Goal: Information Seeking & Learning: Learn about a topic

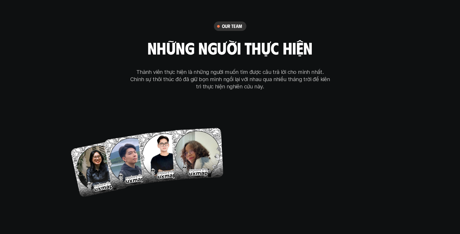
scroll to position [3159, 0]
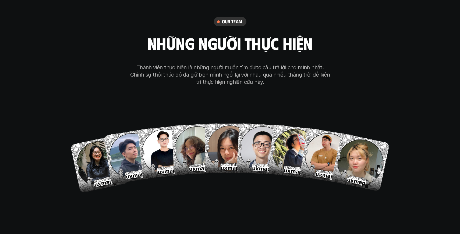
click at [335, 128] on img at bounding box center [328, 156] width 57 height 57
click at [179, 191] on div "our team những người thực hiện Thành viên thực hiện là những người muốn tìm đượ…" at bounding box center [230, 104] width 269 height 271
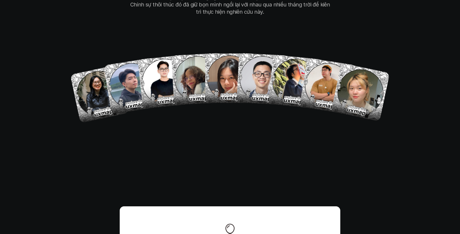
scroll to position [3181, 0]
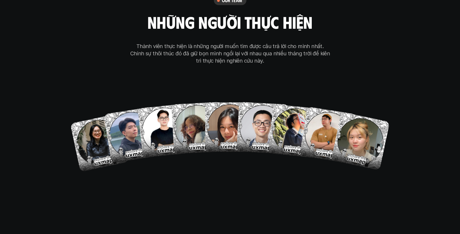
click at [264, 151] on div "our team những người thực hiện Thành viên thực hiện là những người muốn tìm đượ…" at bounding box center [230, 82] width 269 height 271
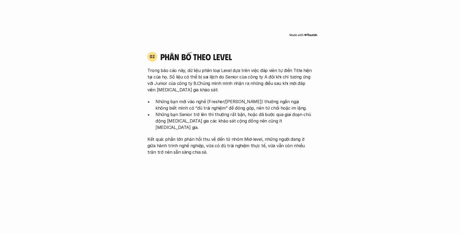
scroll to position [0, 0]
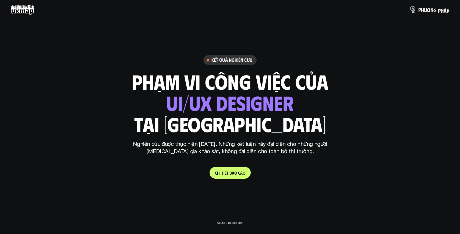
click at [426, 9] on p "p h ư ơ n g p h á p" at bounding box center [433, 10] width 31 height 6
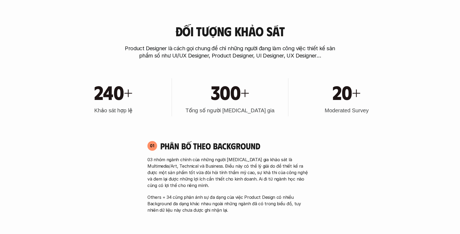
scroll to position [174, 0]
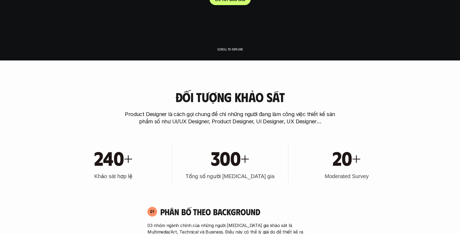
click at [306, 92] on div "Đối tượng khảo sát Product Designer là cách gọi chung để chỉ những người đang l…" at bounding box center [230, 107] width 344 height 35
click at [0, 0] on vis-bug at bounding box center [0, 0] width 0 height 0
click at [365, 94] on div "Đối tượng khảo sát Product Designer là cách gọi chung để chỉ những người đang l…" at bounding box center [230, 107] width 344 height 35
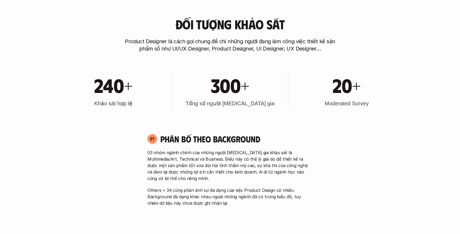
scroll to position [269, 0]
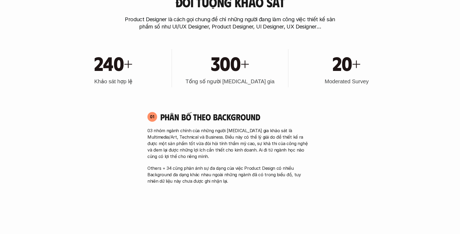
click at [0, 0] on vis-bug at bounding box center [0, 0] width 0 height 0
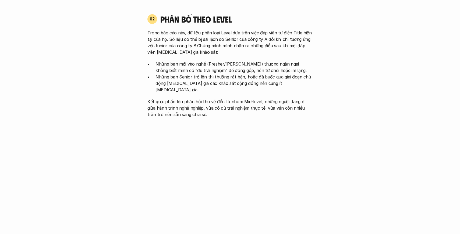
scroll to position [533, 0]
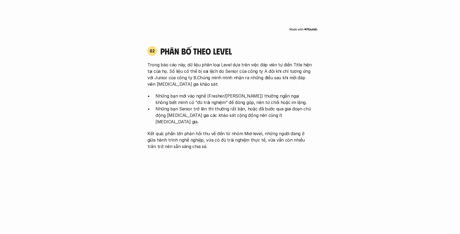
scroll to position [539, 0]
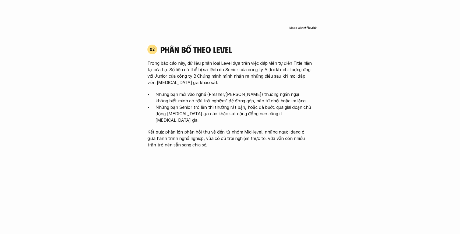
click at [279, 137] on p "Kết quả: phần lớn phản hồi thu về đến từ nhóm Mid-level, những người đang ở giữ…" at bounding box center [229, 138] width 165 height 19
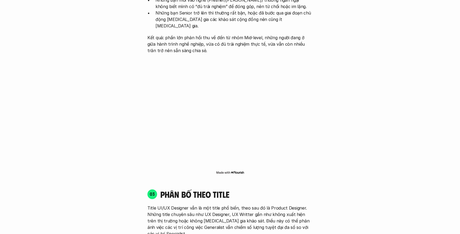
scroll to position [717, 0]
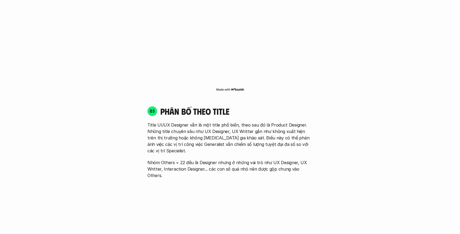
click at [326, 130] on div "01 Phân bố theo background 03 nhóm ngành chính của những người [MEDICAL_DATA] g…" at bounding box center [230, 150] width 344 height 984
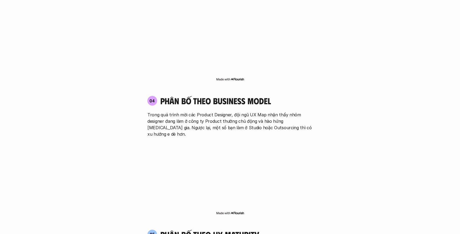
scroll to position [901, 0]
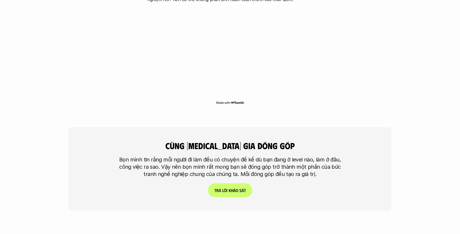
scroll to position [1248, 0]
click at [343, 156] on p "Bọn mình tin rằng mỗi người đi làm đều có chuyện để kể dù bạn đang ở level nào,…" at bounding box center [230, 167] width 229 height 22
